Goal: Information Seeking & Learning: Learn about a topic

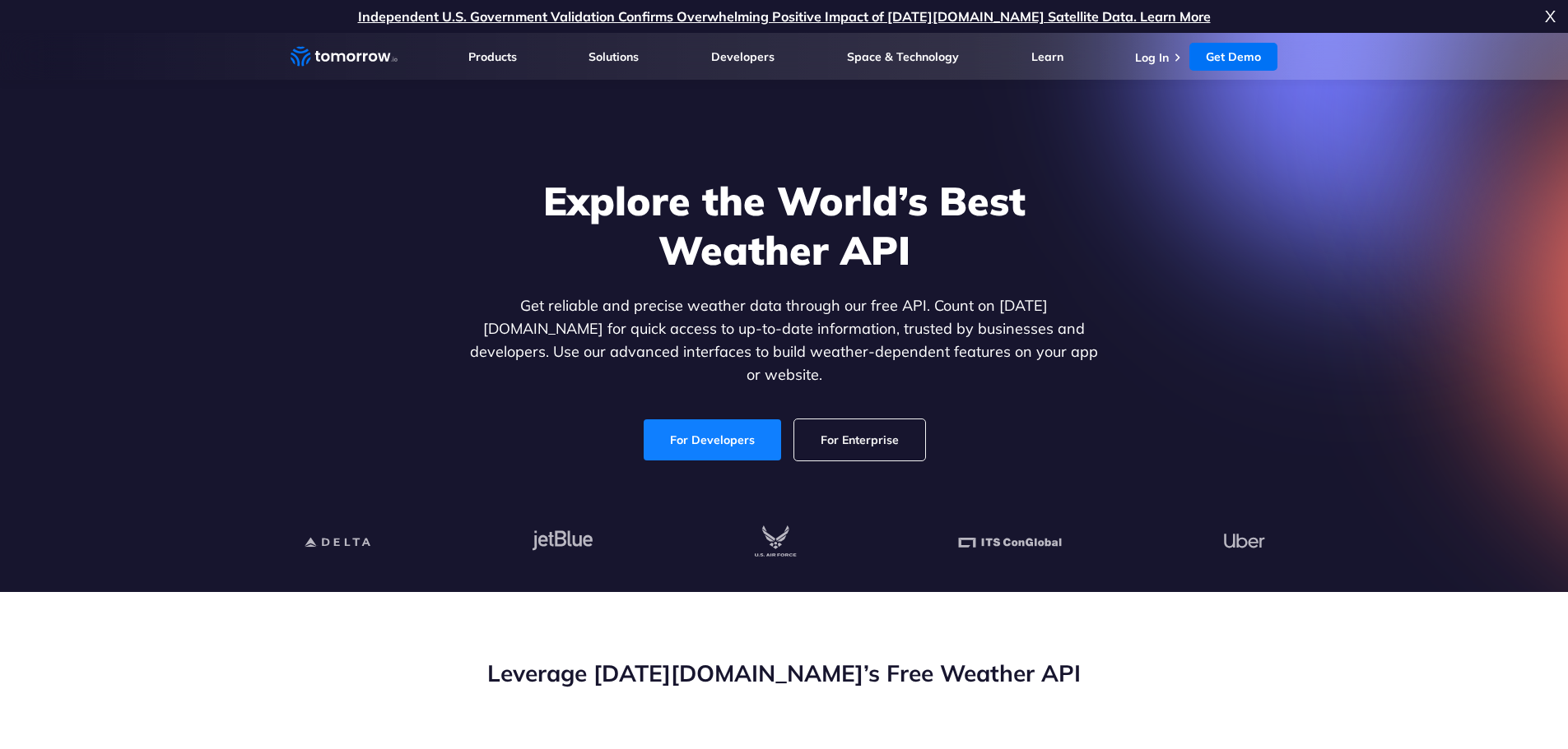
click at [704, 420] on link "For Developers" at bounding box center [712, 440] width 138 height 41
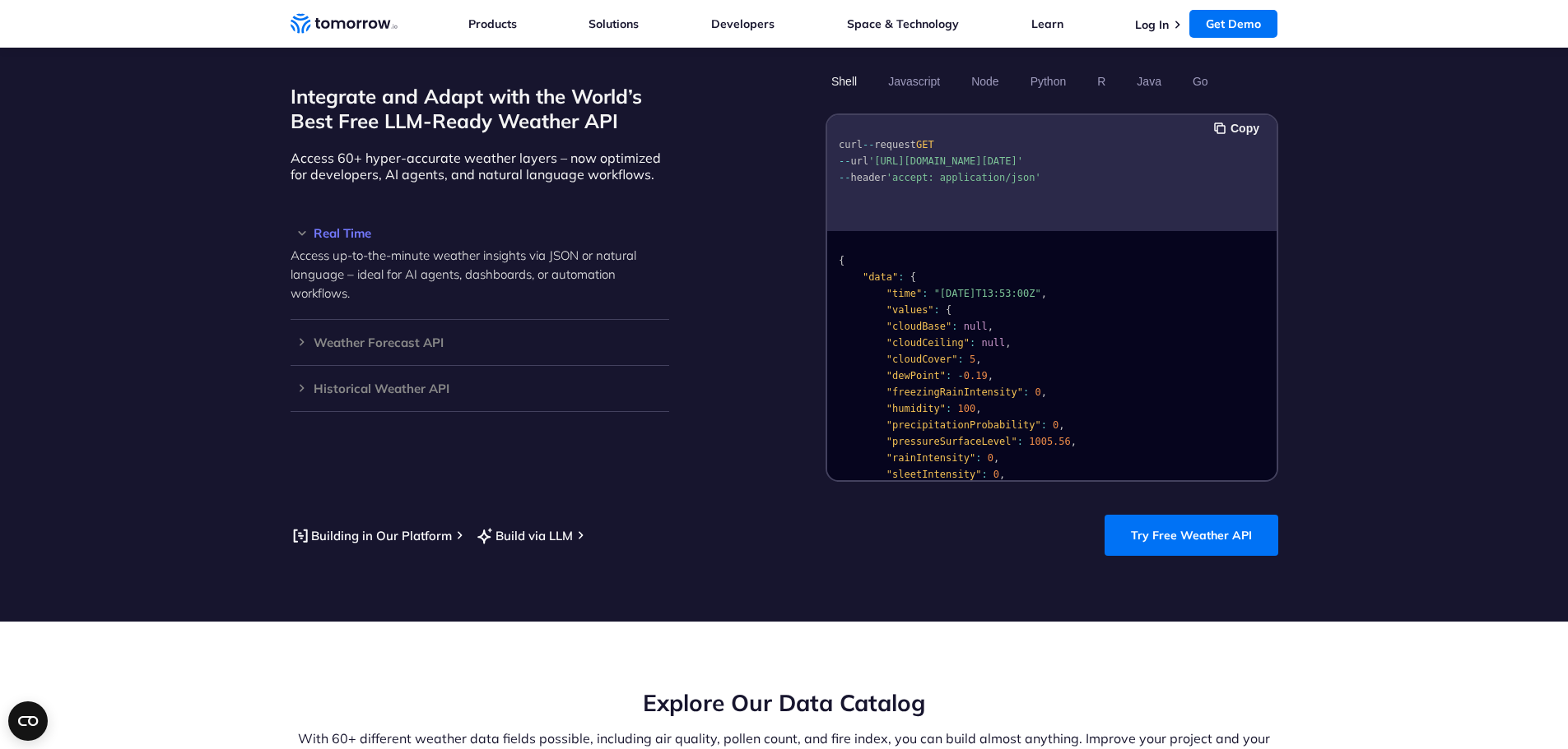
scroll to position [1399, 0]
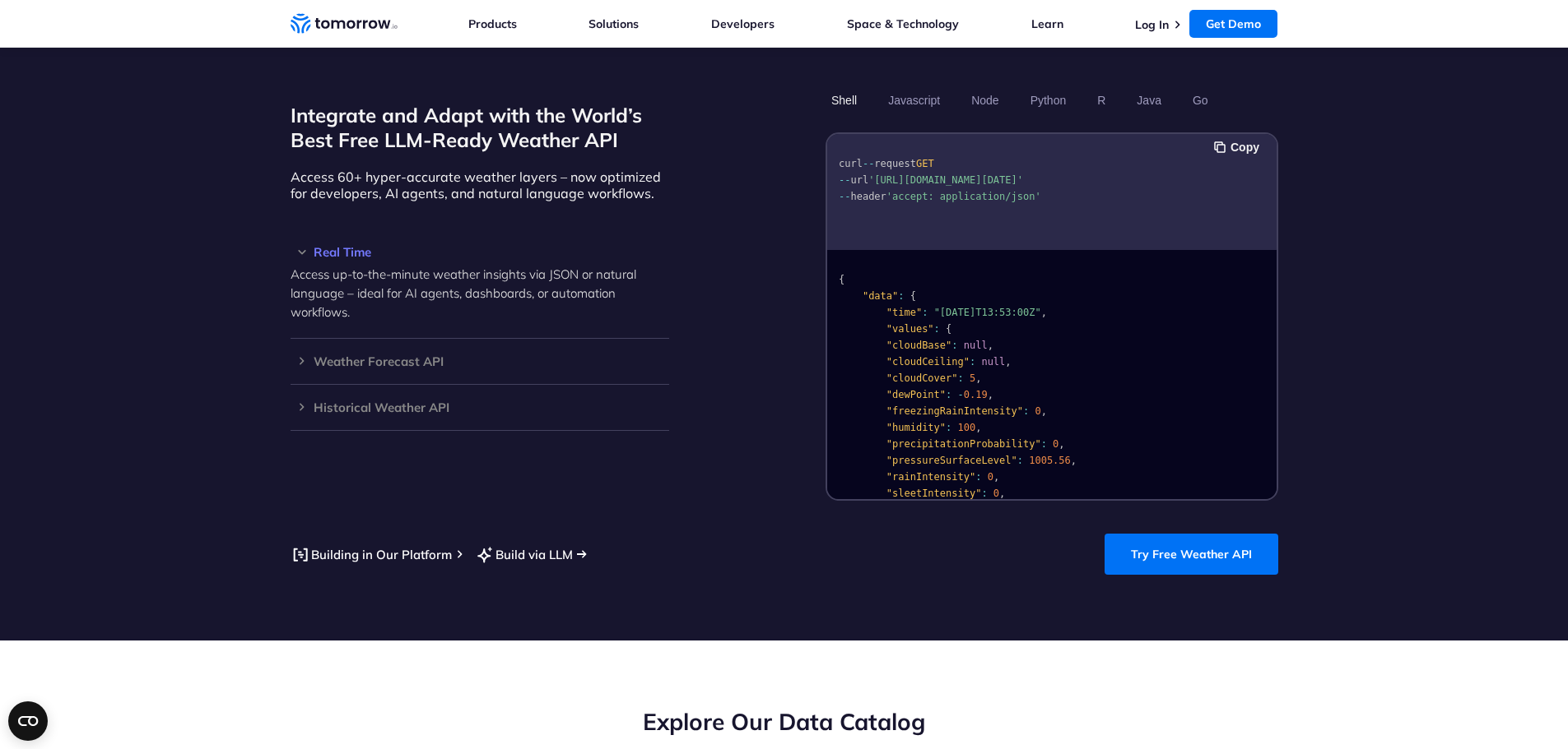
click at [531, 545] on link "Build via LLM" at bounding box center [524, 555] width 98 height 21
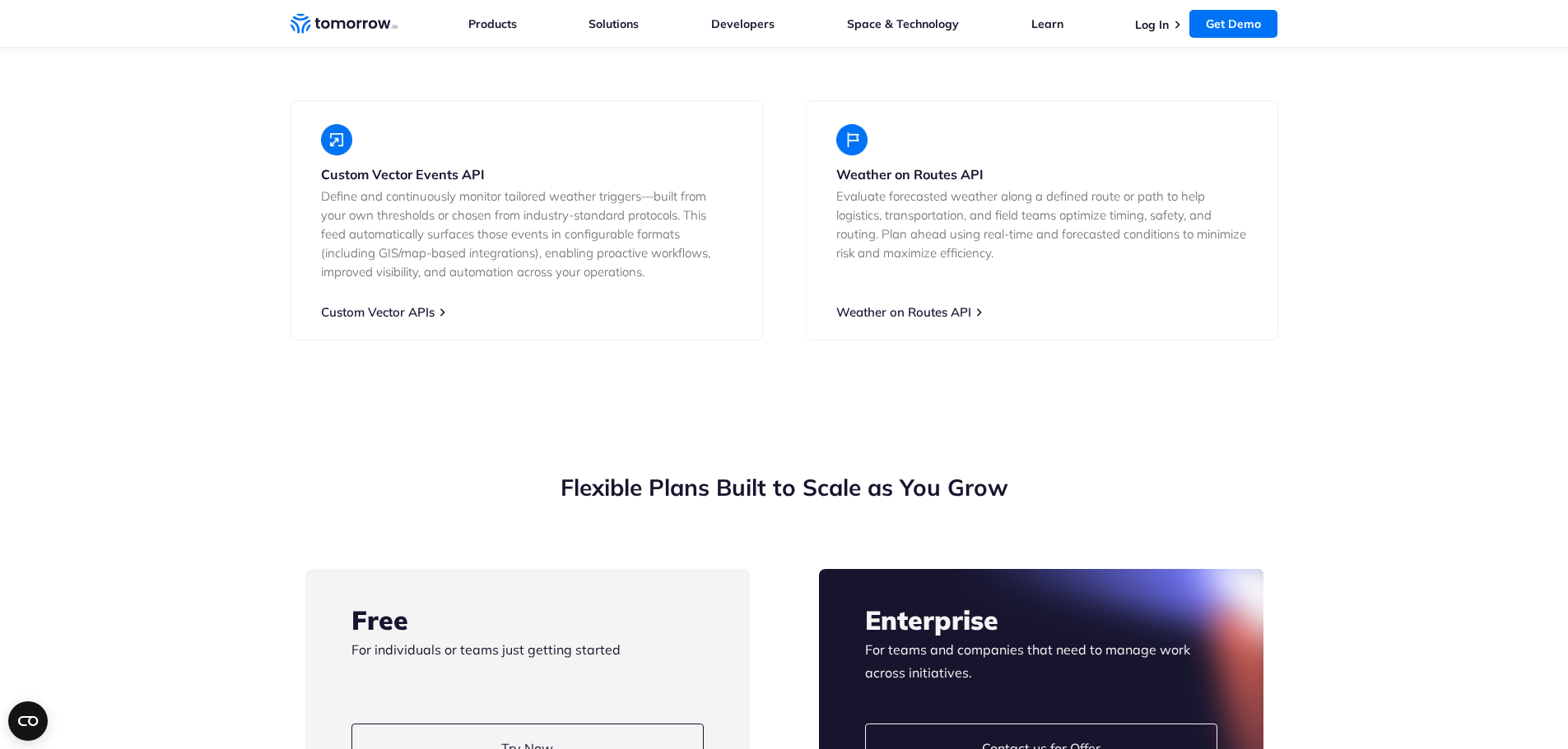
scroll to position [3538, 0]
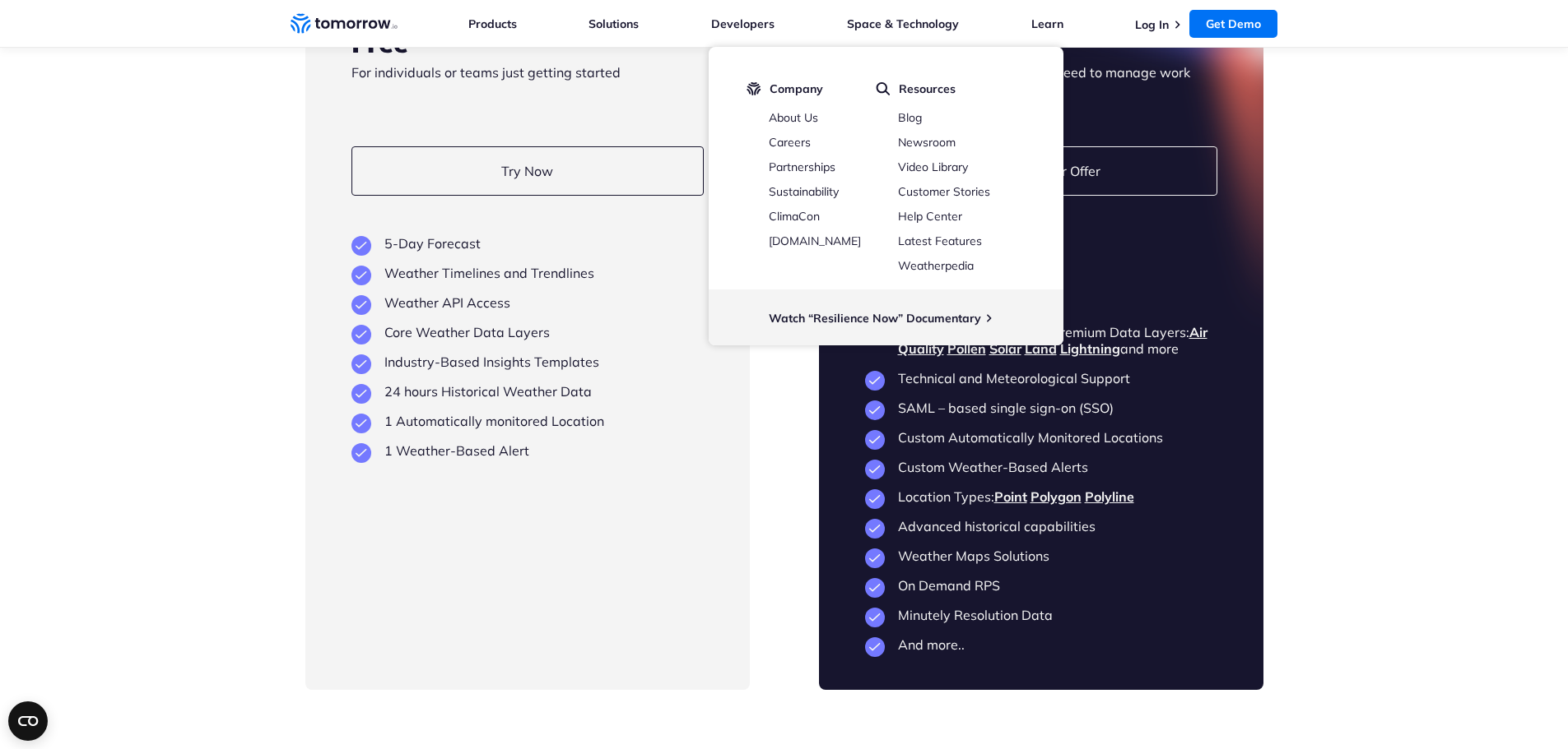
click at [1355, 504] on section "Flexible Plans Built to Scale as You Grow Free For individuals or teams just ge…" at bounding box center [784, 292] width 1568 height 927
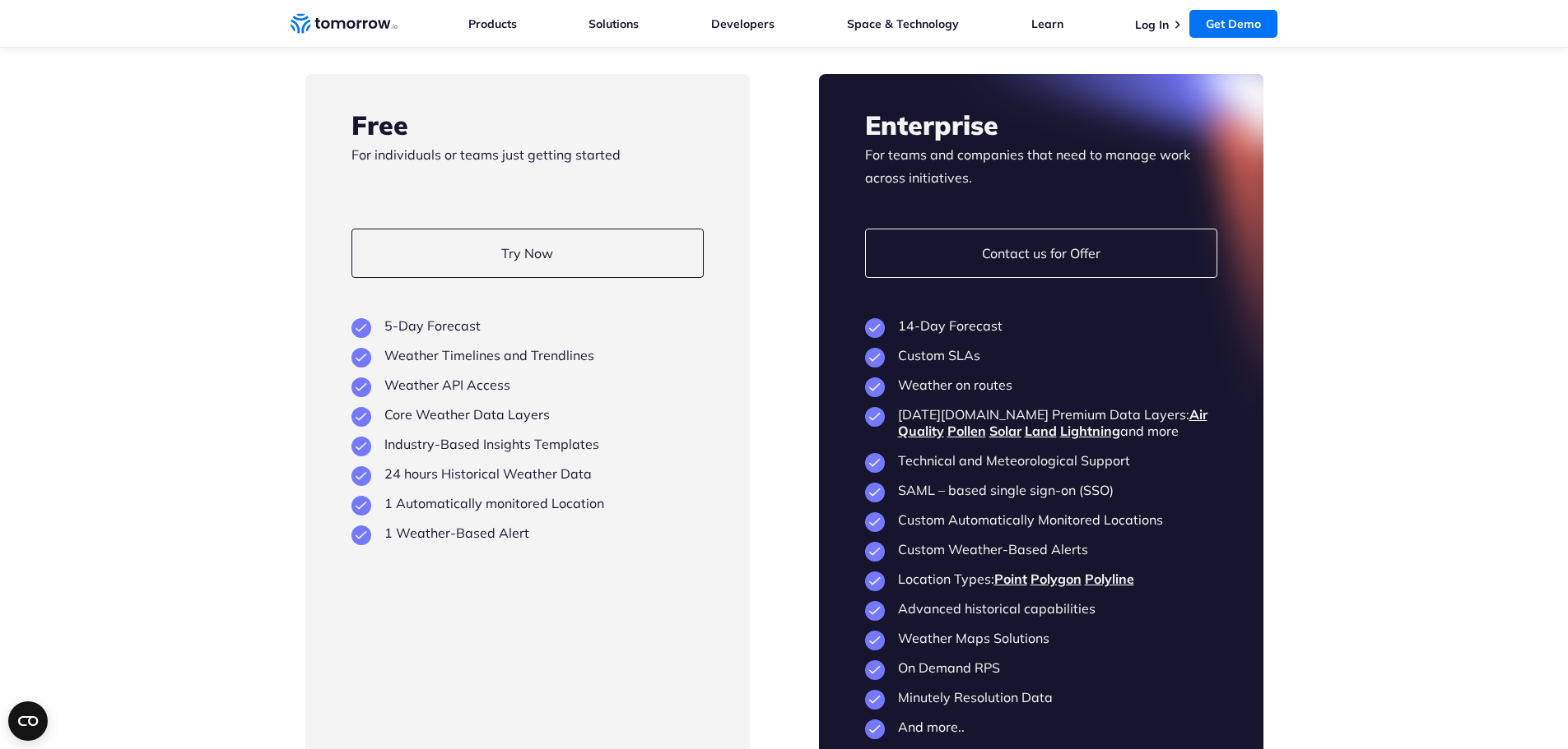
scroll to position [3949, 0]
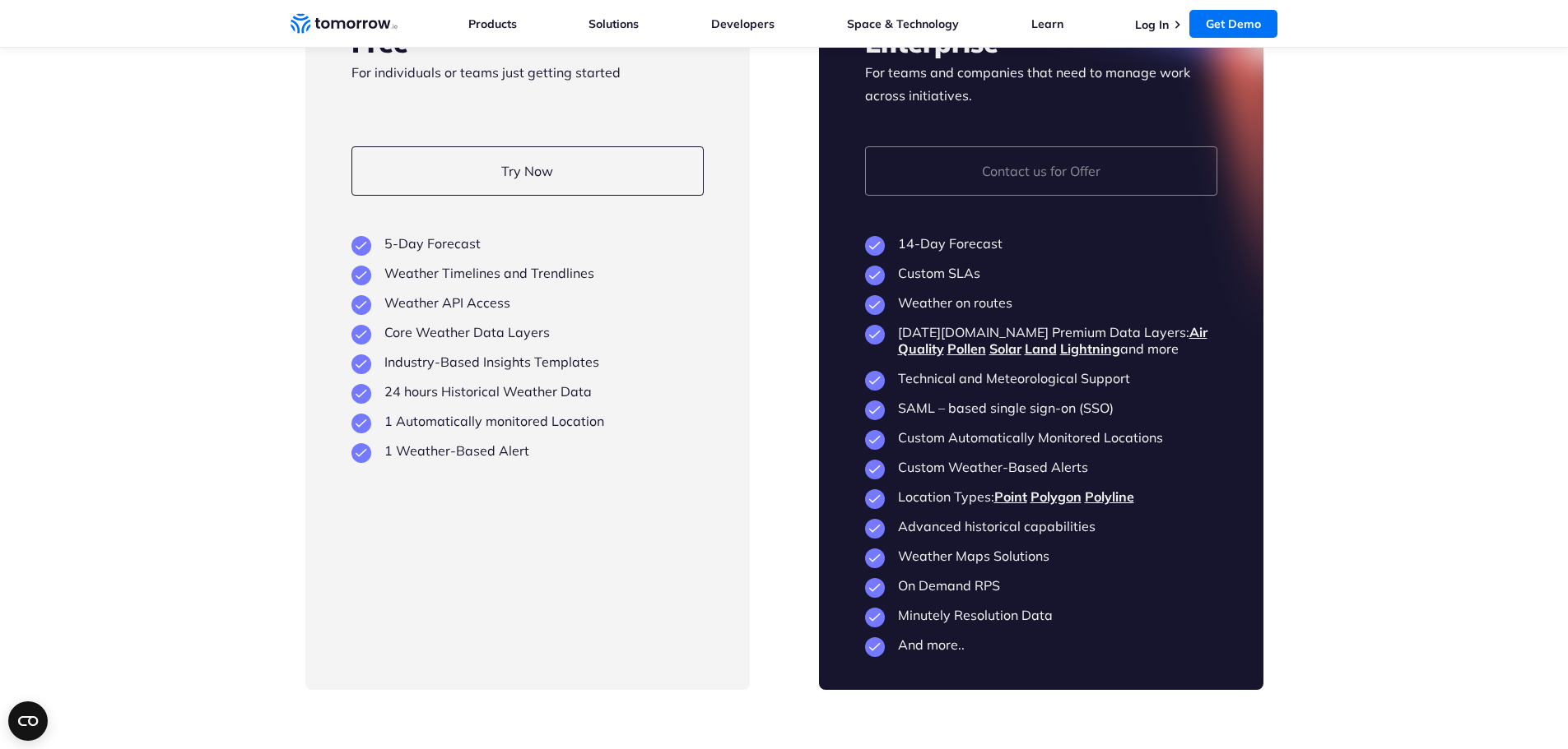
click at [1015, 158] on link "Contact us for Offer" at bounding box center [1041, 171] width 352 height 50
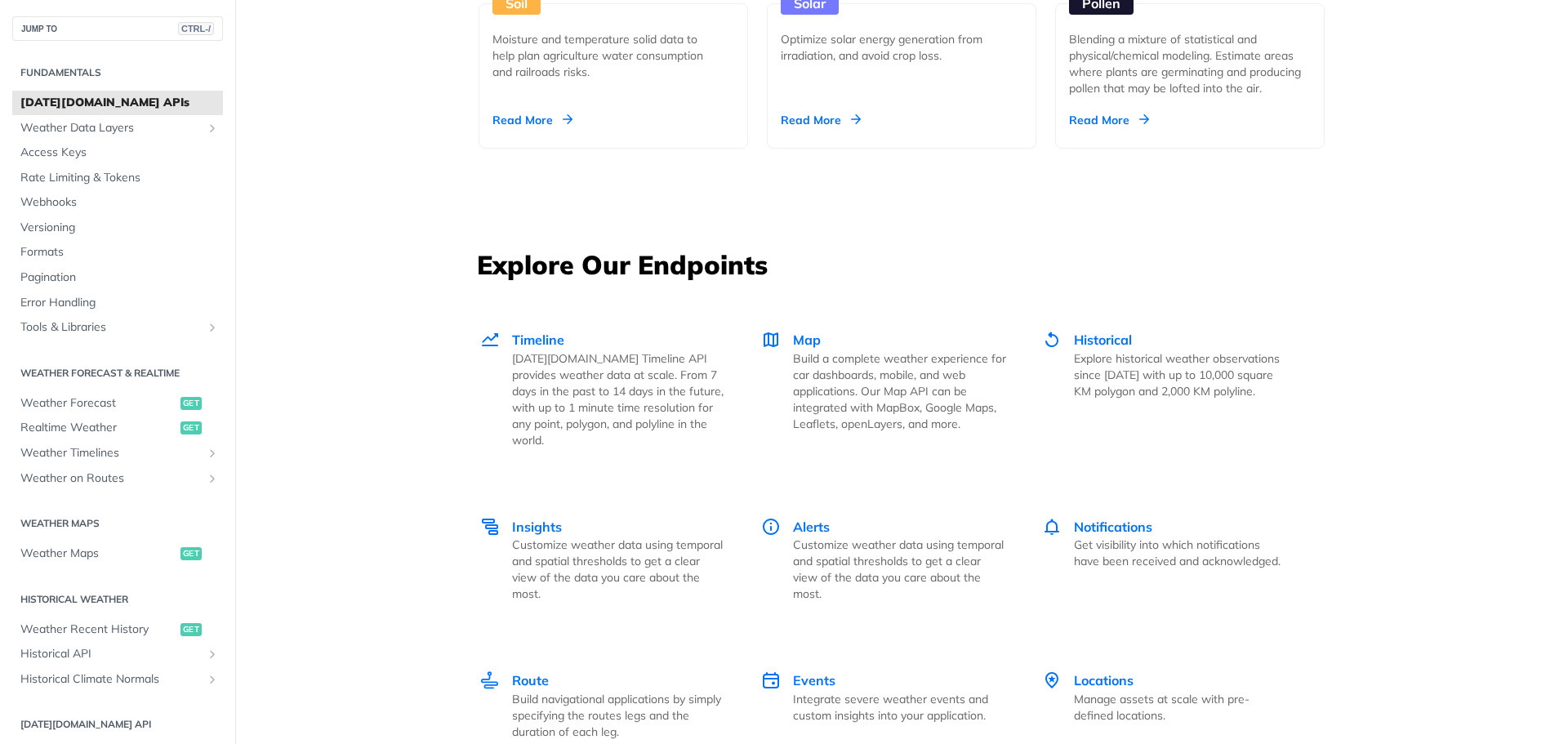
scroll to position [2124, 0]
